Goal: Task Accomplishment & Management: Complete application form

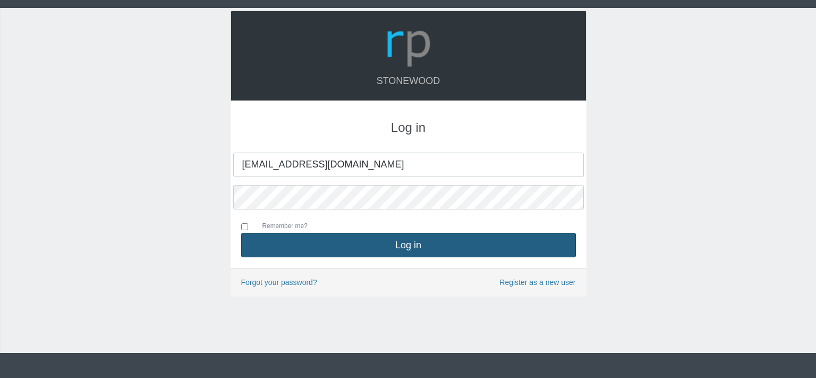
type input "[EMAIL_ADDRESS][DOMAIN_NAME]"
click at [400, 249] on button "Log in" at bounding box center [408, 245] width 335 height 24
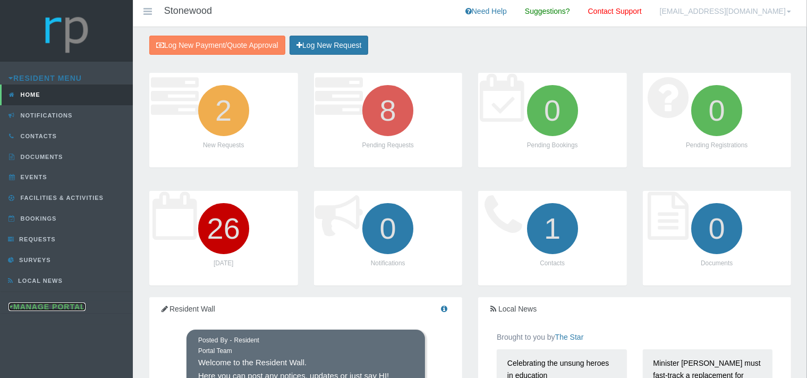
click at [67, 302] on link "Manage Portal" at bounding box center [47, 306] width 77 height 9
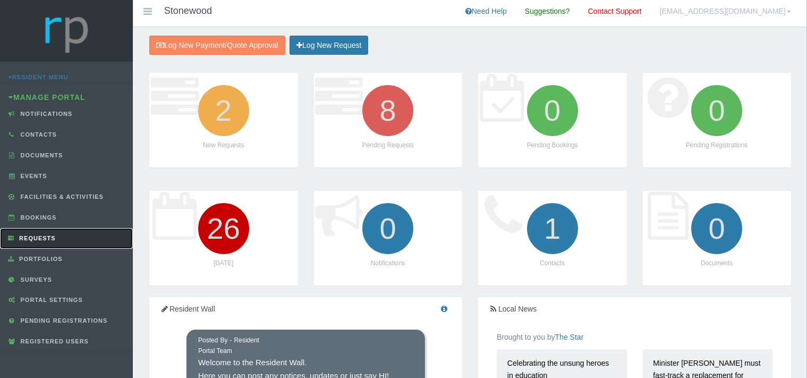
click at [53, 235] on span "Requests" at bounding box center [35, 238] width 39 height 6
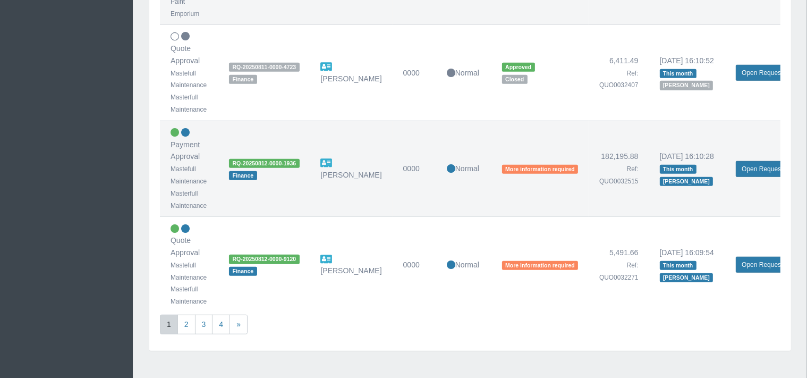
scroll to position [937, 0]
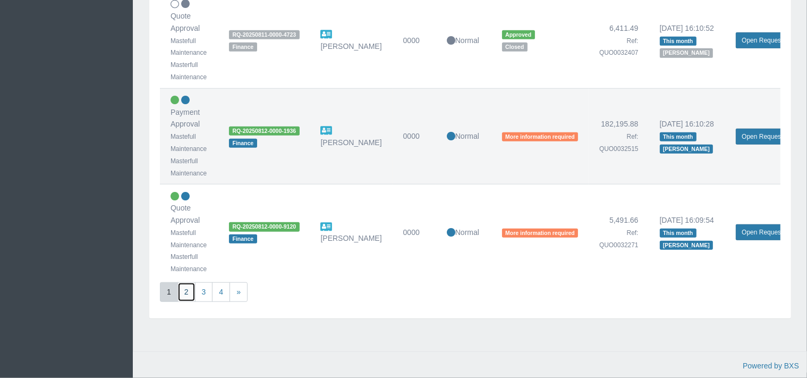
click at [182, 286] on link "2" at bounding box center [186, 292] width 18 height 20
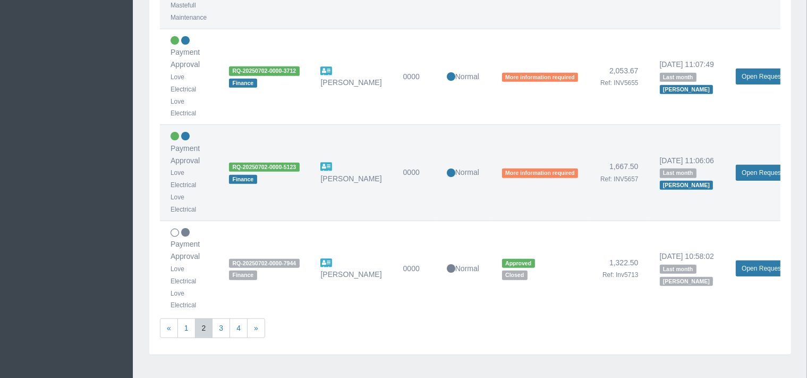
scroll to position [842, 0]
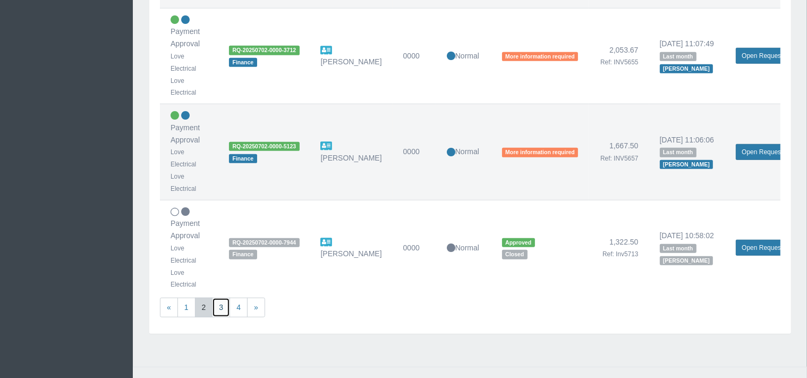
click at [224, 303] on link "3" at bounding box center [221, 308] width 18 height 20
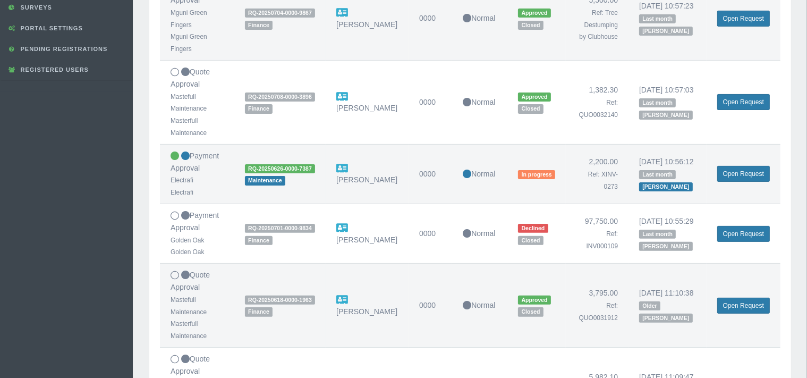
scroll to position [336, 0]
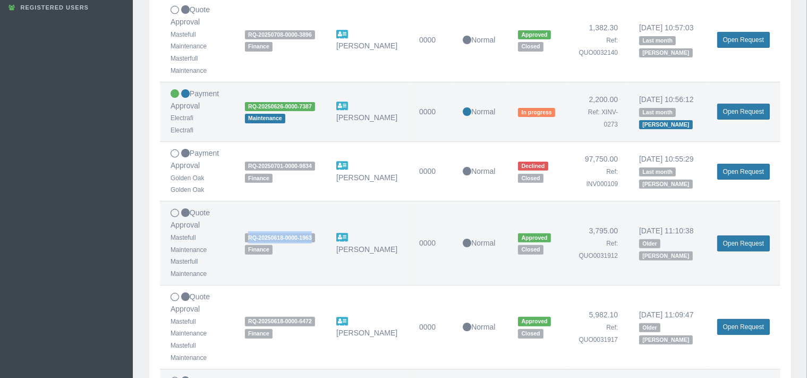
drag, startPoint x: 305, startPoint y: 274, endPoint x: 245, endPoint y: 271, distance: 59.6
click at [245, 242] on span "RQ-20250618-0000-1963" at bounding box center [280, 237] width 70 height 9
copy span "RQ-20250618-0000-1963"
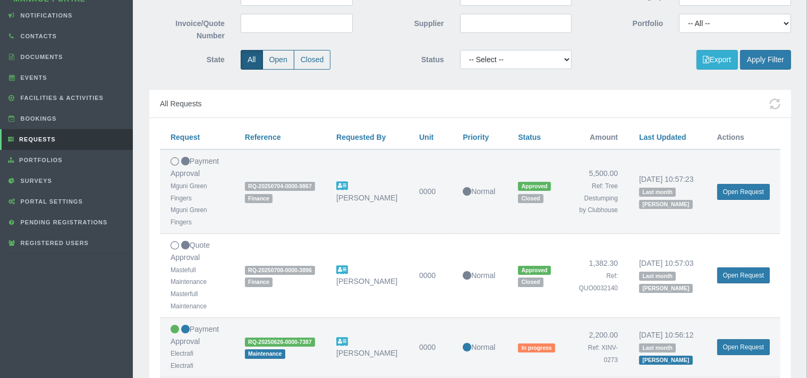
scroll to position [0, 0]
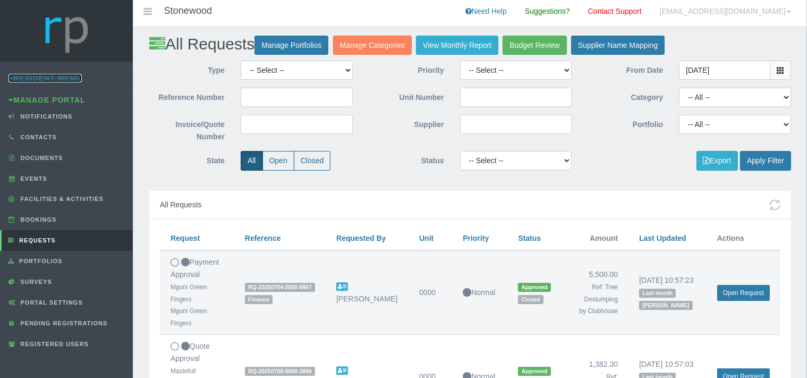
click at [70, 76] on link "Resident Menu" at bounding box center [45, 78] width 73 height 9
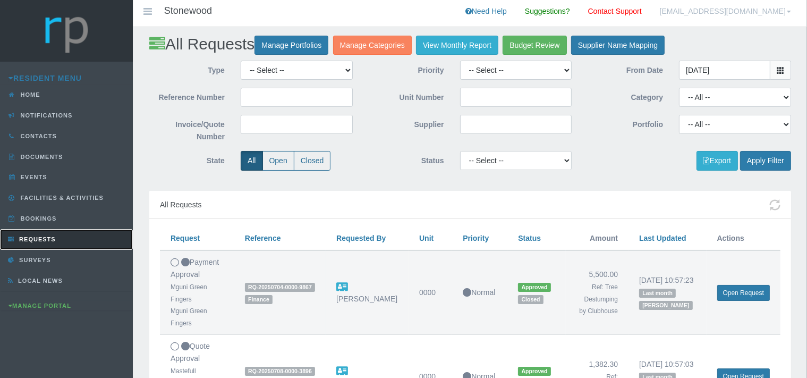
click at [44, 237] on span "Requests" at bounding box center [35, 239] width 39 height 6
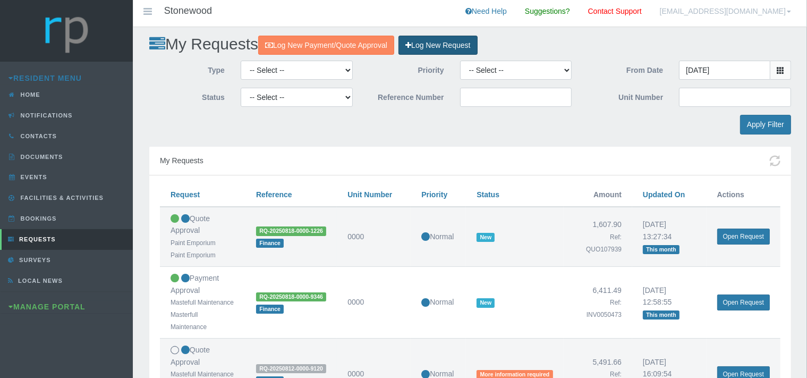
click at [439, 47] on link "Log New Request" at bounding box center [437, 46] width 79 height 20
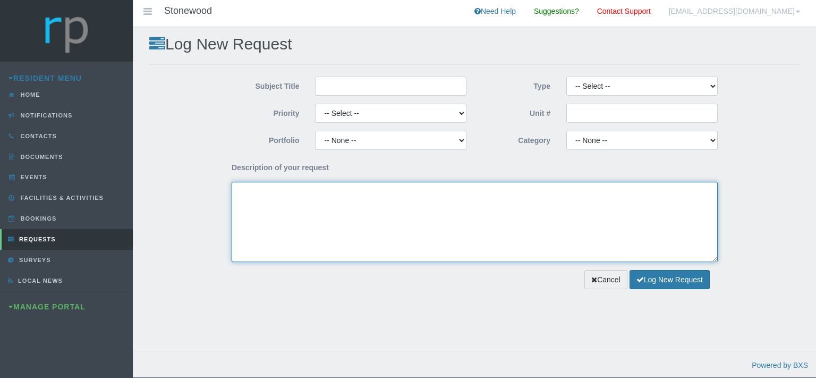
click at [369, 206] on textarea "Description of your request" at bounding box center [475, 222] width 486 height 80
paste textarea "RQ-20250618-0000-1963"
type textarea "RQ-20250618-0000-1963"
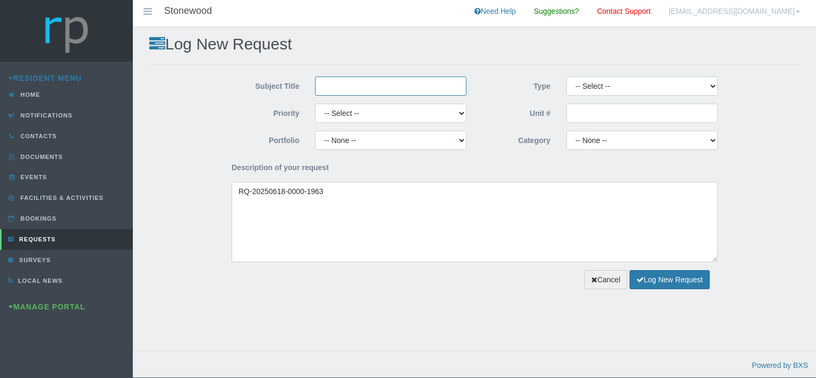
click at [389, 87] on input "Subject Title" at bounding box center [390, 86] width 151 height 19
type input "Mastefull Maintenance"
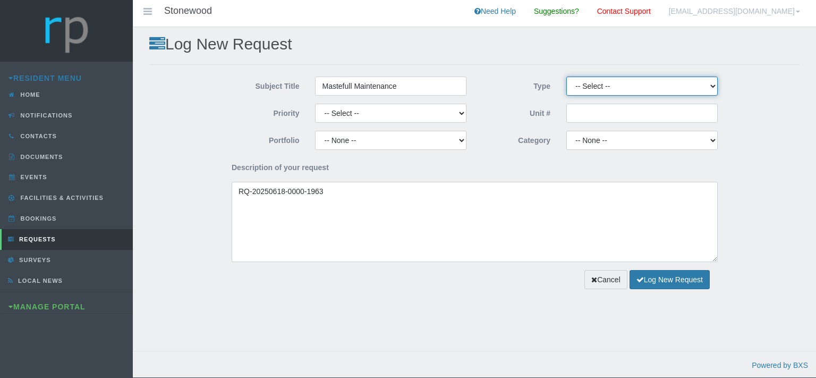
click at [566, 77] on select "-- Select -- Complaint Compliment Enquiry Request for maintenance Other (not li…" at bounding box center [641, 86] width 151 height 19
select select "PAYMENT"
click option "Payment Approval" at bounding box center [0, 0] width 0 height 0
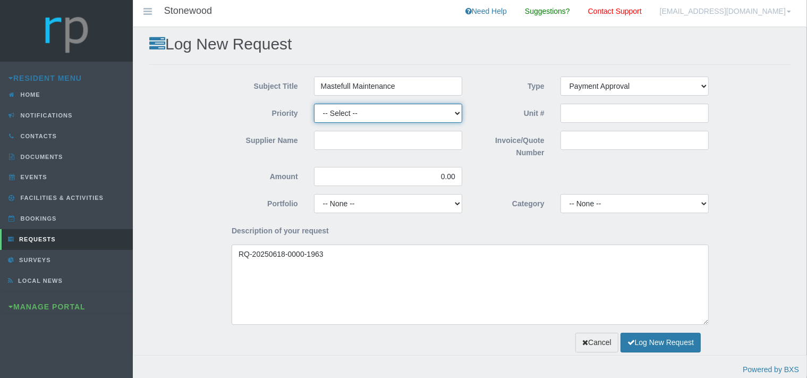
click at [314, 104] on select "-- Select -- High Low Normal" at bounding box center [388, 113] width 148 height 19
select select "MEDIUM"
click option "Normal" at bounding box center [0, 0] width 0 height 0
click at [339, 155] on div "Supplier Name" at bounding box center [347, 144] width 247 height 27
click at [337, 139] on input "Supplier Name" at bounding box center [388, 140] width 148 height 19
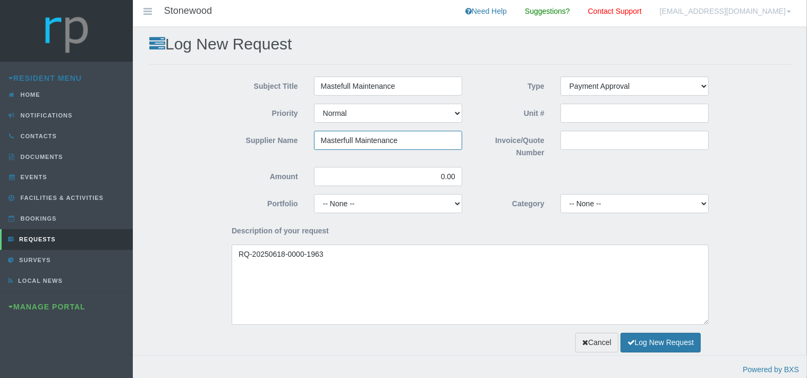
type input "Masterfull Maintenance"
drag, startPoint x: 458, startPoint y: 176, endPoint x: 430, endPoint y: 182, distance: 28.1
click at [430, 182] on input "0.00" at bounding box center [388, 176] width 148 height 19
type input "3,795.00"
click at [314, 194] on select "-- None -- Chairperson Communication Estate Manager Finance Gardens Maintenance…" at bounding box center [388, 203] width 148 height 19
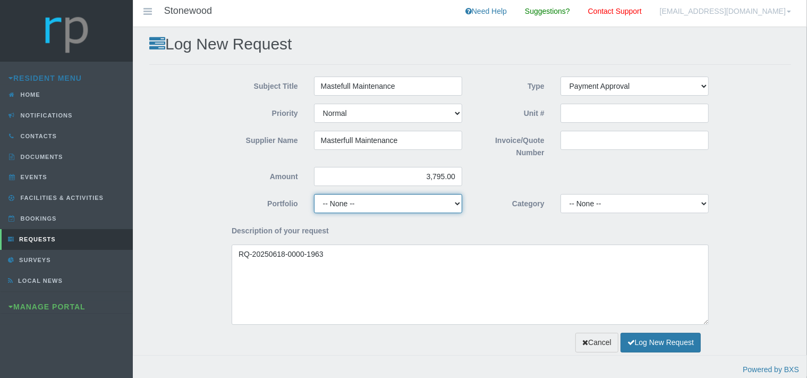
select select "FINANCE"
click option "Finance" at bounding box center [0, 0] width 0 height 0
click at [575, 137] on input "Invoice/Quote Number" at bounding box center [635, 140] width 148 height 19
paste input "INV0050551"
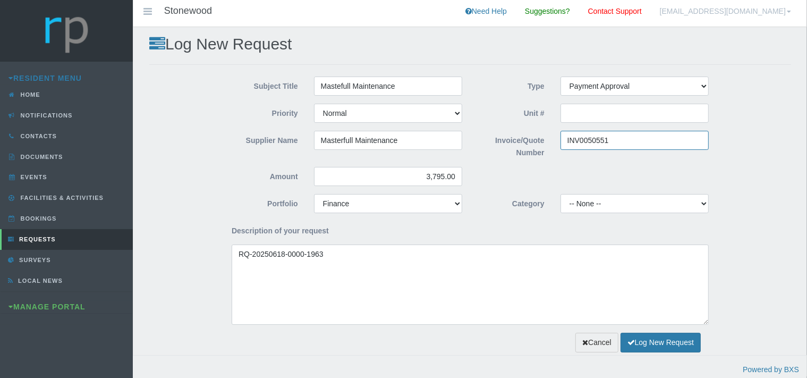
type input "INV0050551"
click at [561, 194] on select "-- None -- 10 YMP - Borehole 10 YMP - Fire Equipment 10 YMP - Garden upgrades 1…" at bounding box center [635, 203] width 148 height 19
select select "301822b8-e3d9-43d0-9818-93cde88f4bf0"
click option "10 YMP - Garden upgrades" at bounding box center [0, 0] width 0 height 0
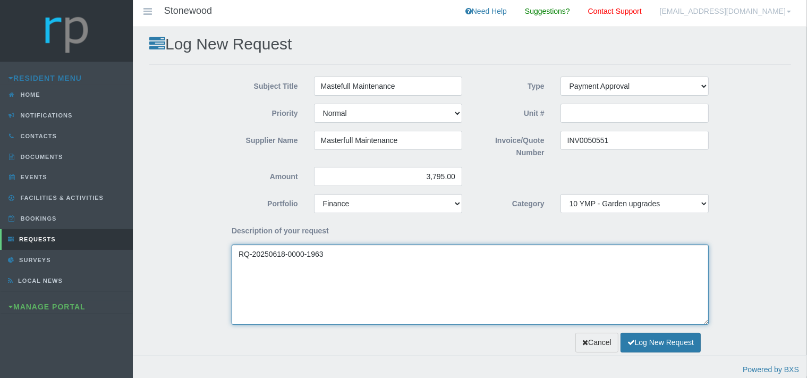
click at [239, 255] on textarea "RQ-20250618-0000-1963" at bounding box center [470, 284] width 477 height 80
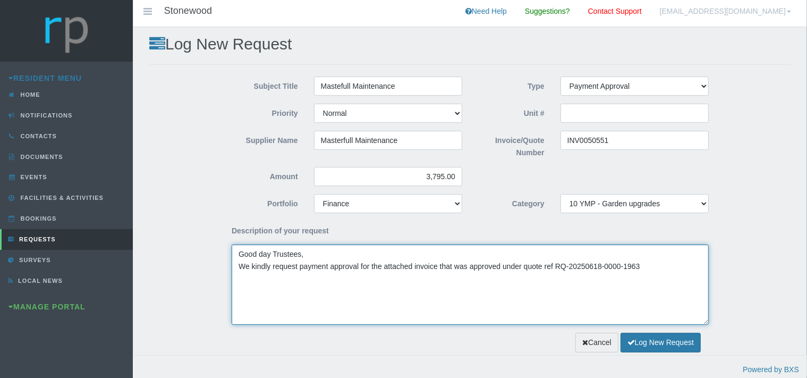
click at [667, 267] on textarea "Good day Trustees, We kindly request payment approval for the attached invoice …" at bounding box center [470, 284] width 477 height 80
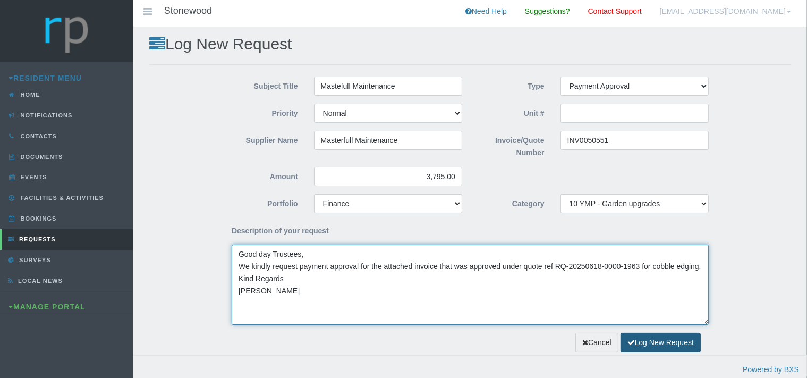
type textarea "Good day Trustees, We kindly request payment approval for the attached invoice …"
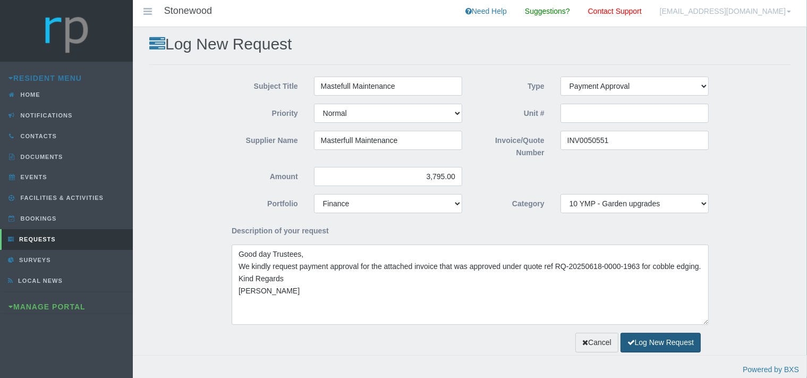
click at [646, 341] on button "Log New Request" at bounding box center [661, 343] width 80 height 20
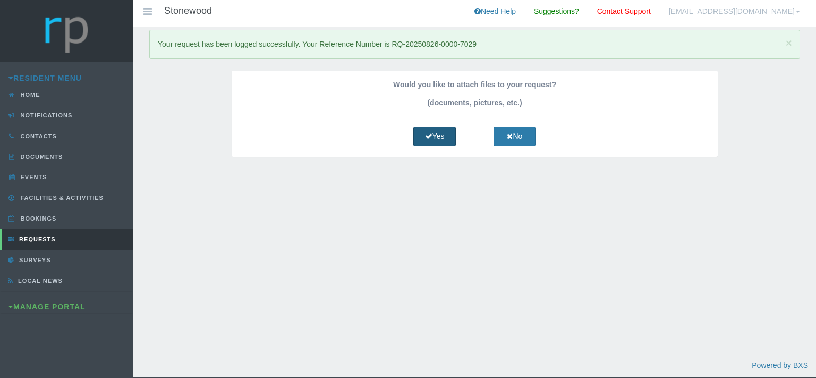
click at [431, 136] on link "Yes" at bounding box center [434, 136] width 43 height 20
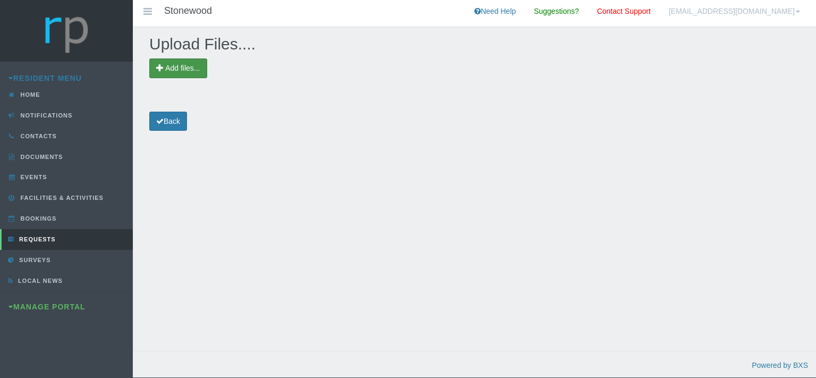
click at [197, 63] on span "Add files..." at bounding box center [178, 68] width 58 height 20
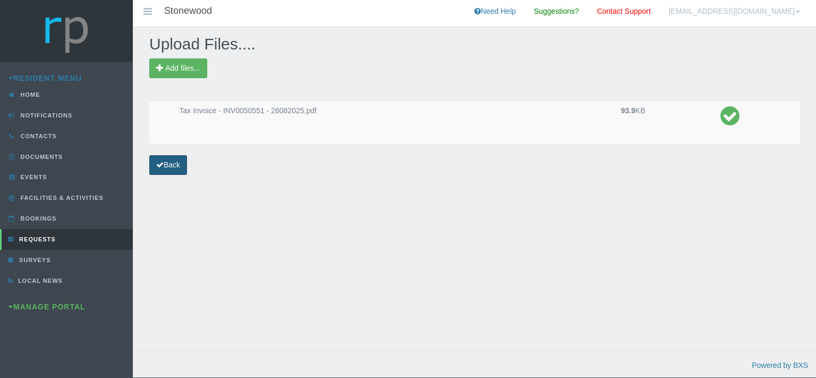
click at [179, 165] on link "Back" at bounding box center [168, 165] width 38 height 20
